Goal: Check status: Check status

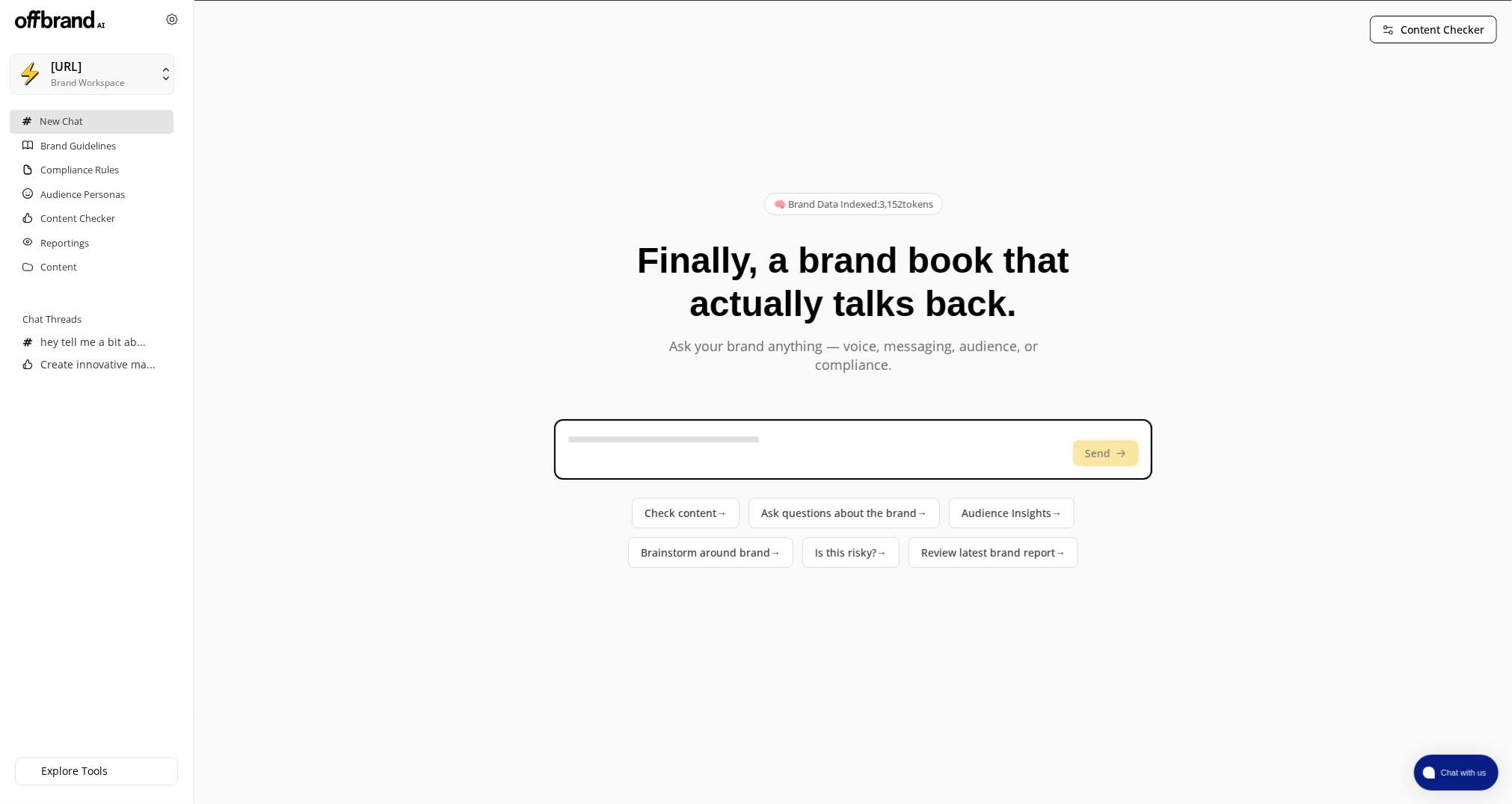
drag, startPoint x: 1492, startPoint y: 417, endPoint x: 1434, endPoint y: 380, distance: 68.8
click at [0, 0] on vercel-live-feedback at bounding box center [0, 0] width 0 height 0
click at [447, 272] on div "🧠 Brand Data Indexed: 3,152 tokens Finally, a brand book that actually talks ba…" at bounding box center [853, 380] width 1288 height 640
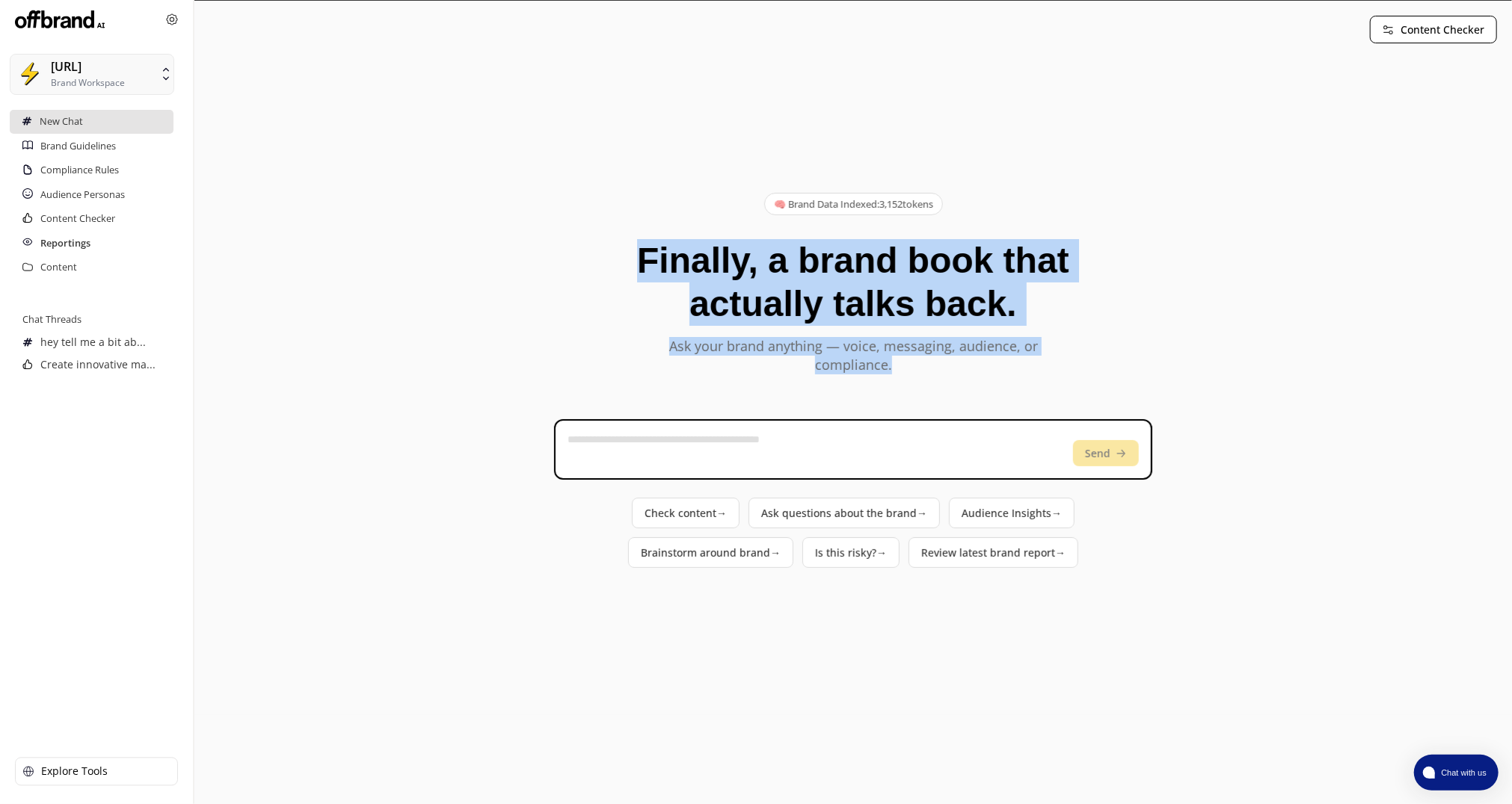
click at [78, 235] on h2 "Reportings" at bounding box center [65, 244] width 50 height 24
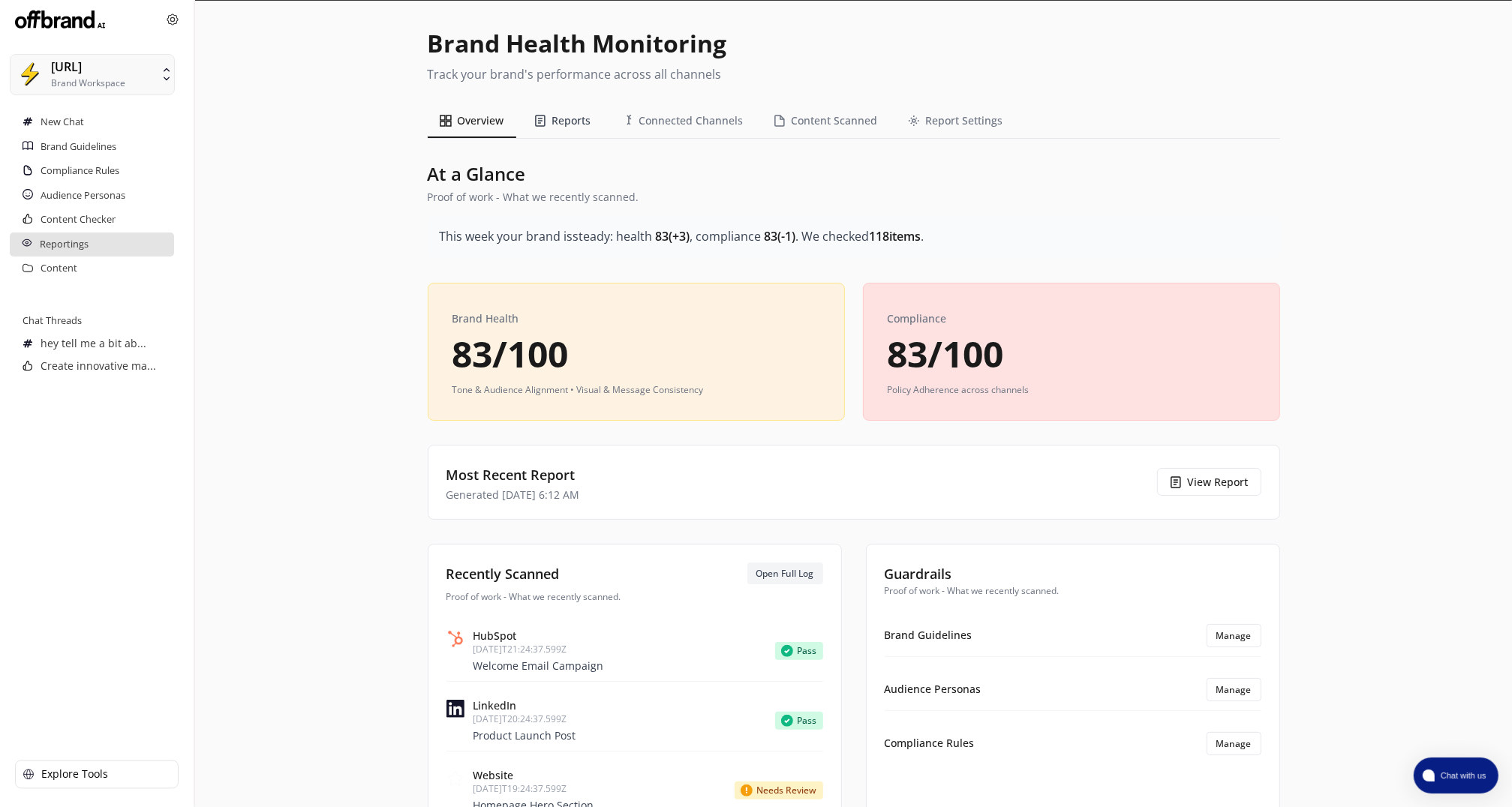
click at [558, 112] on button "Reports" at bounding box center [563, 121] width 81 height 33
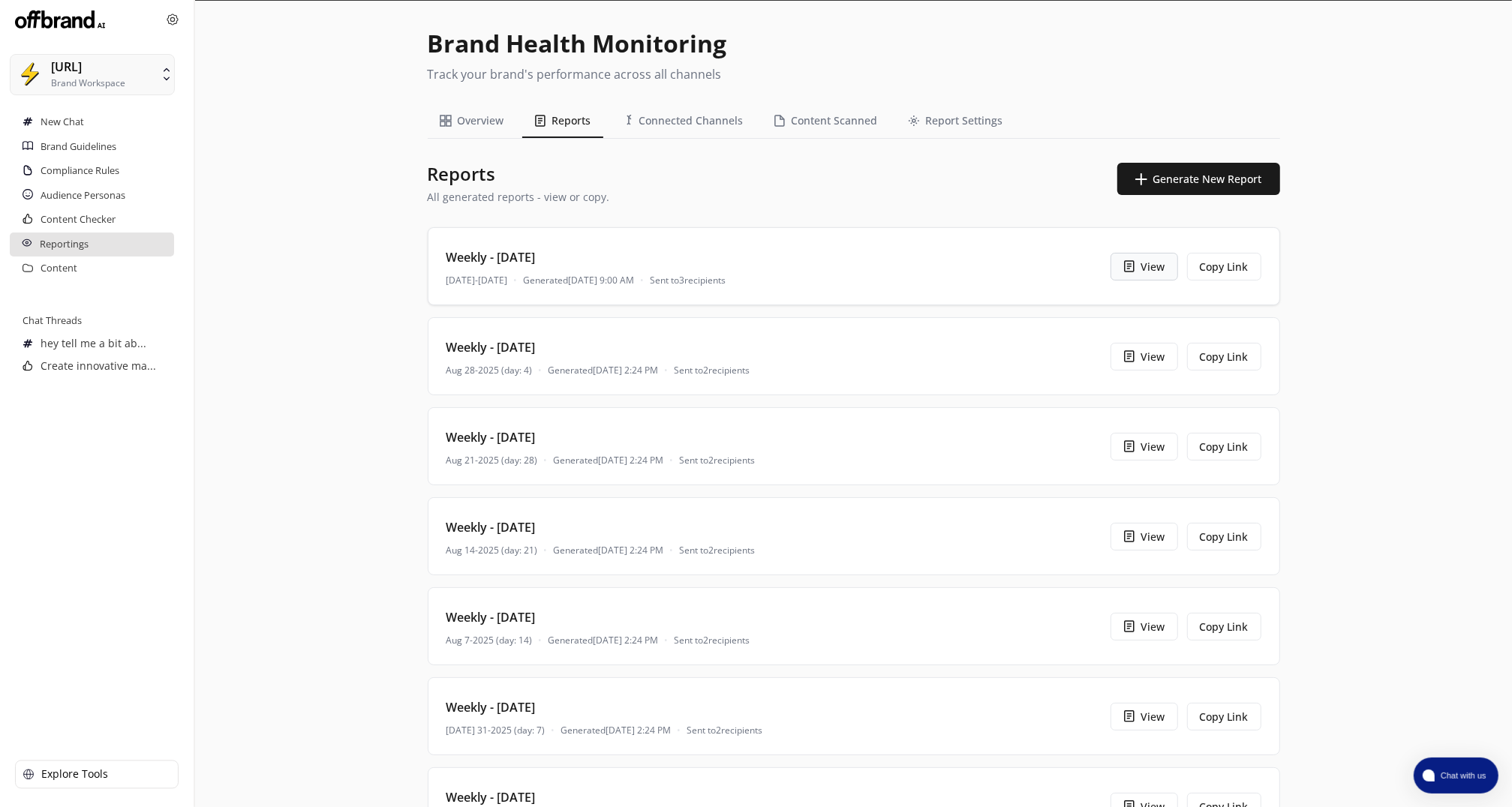
click at [1149, 267] on button "View" at bounding box center [1144, 267] width 68 height 28
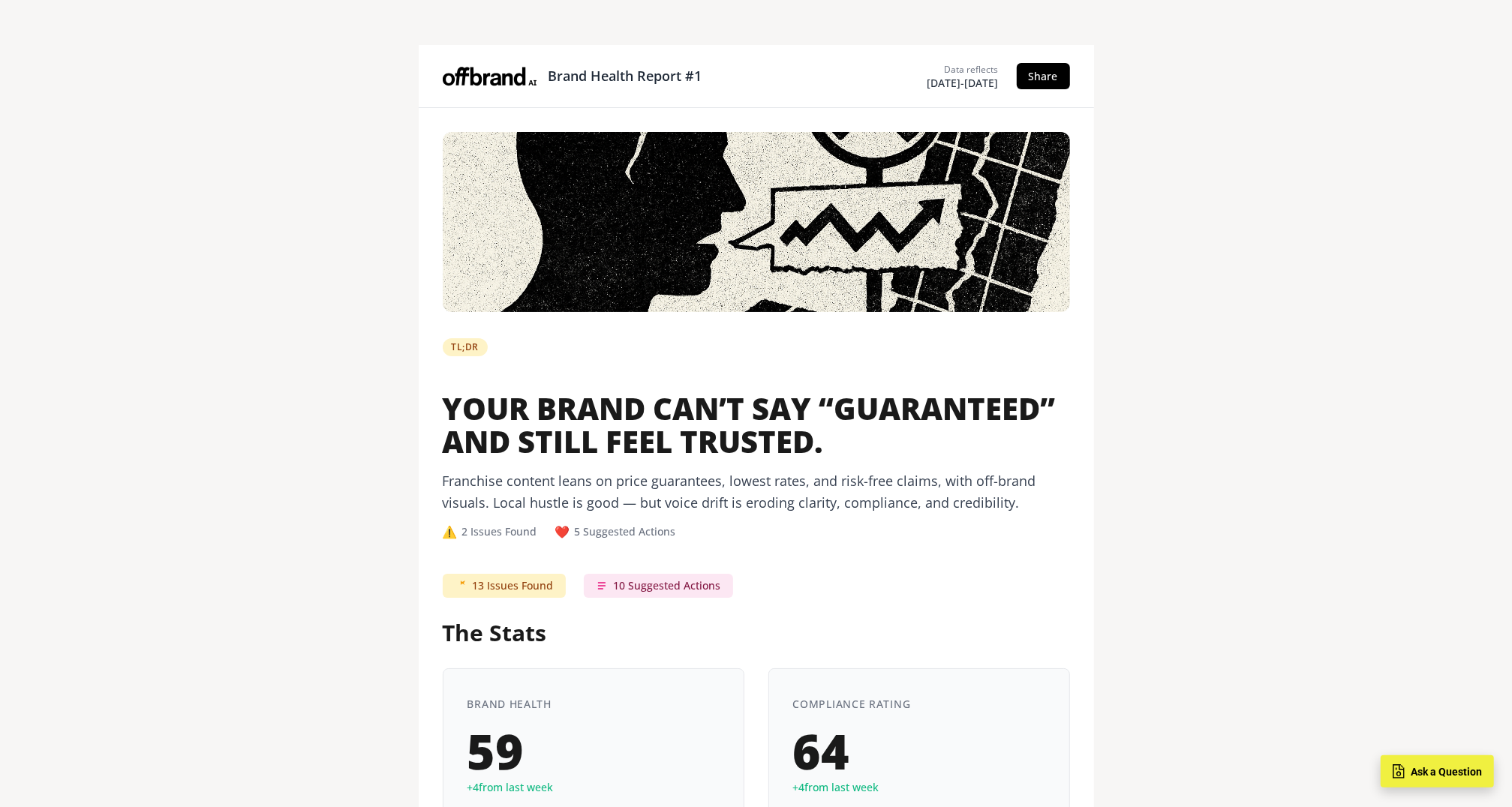
click at [1433, 783] on button "Ask a Question" at bounding box center [1438, 771] width 113 height 32
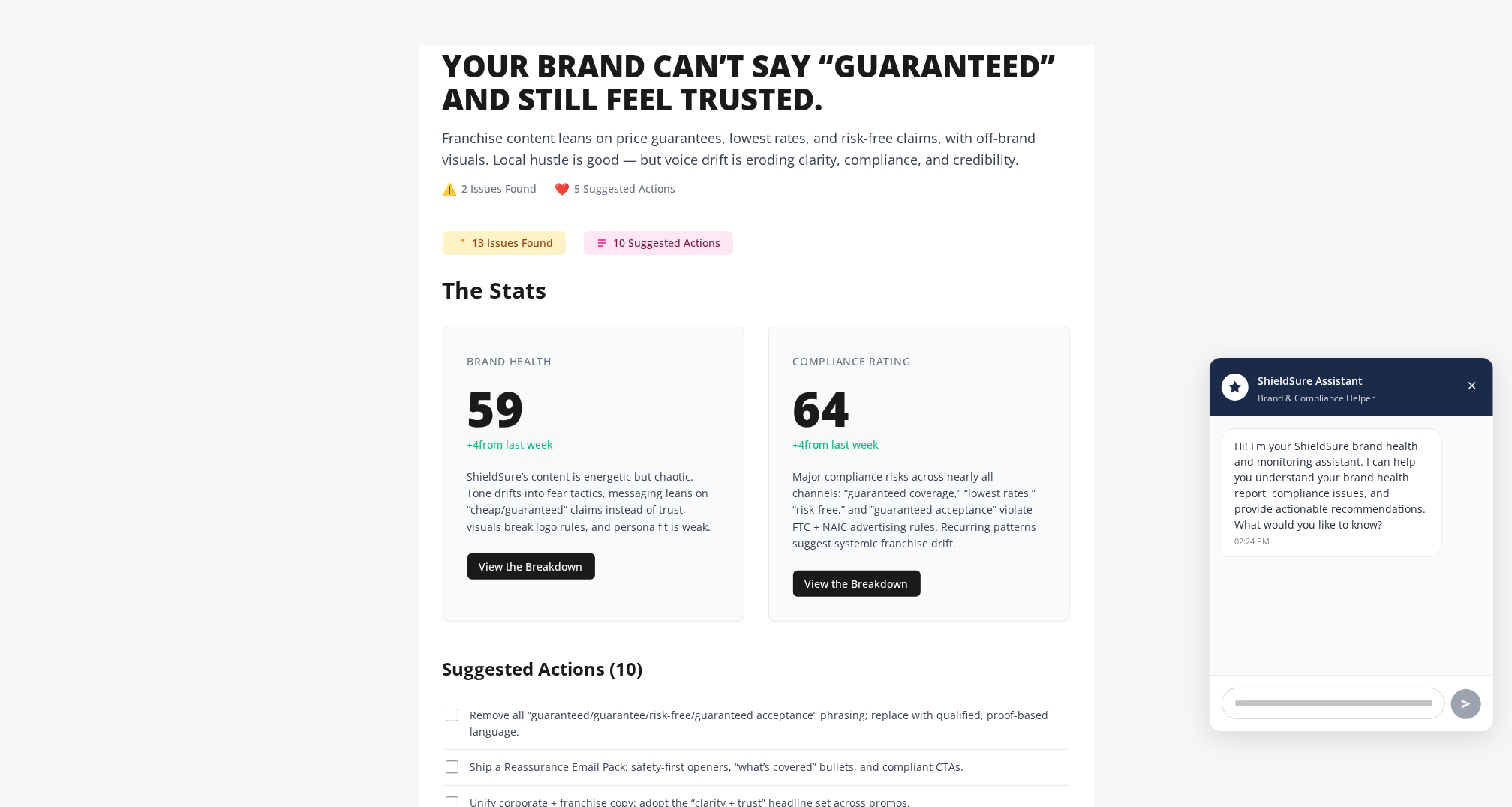
scroll to position [492, 0]
